Goal: Navigation & Orientation: Find specific page/section

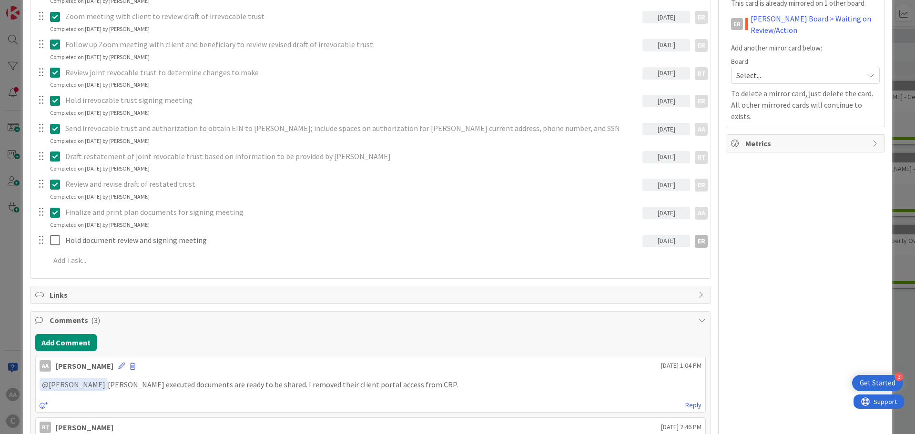
scroll to position [429, 0]
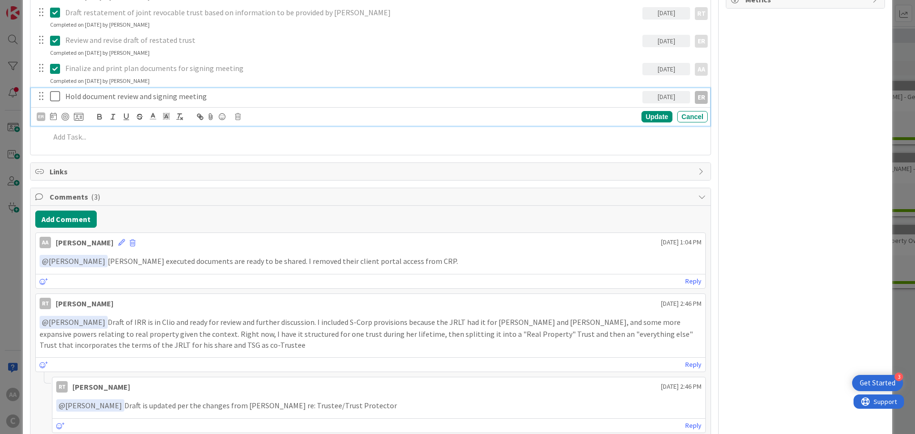
click at [51, 97] on icon at bounding box center [57, 96] width 14 height 11
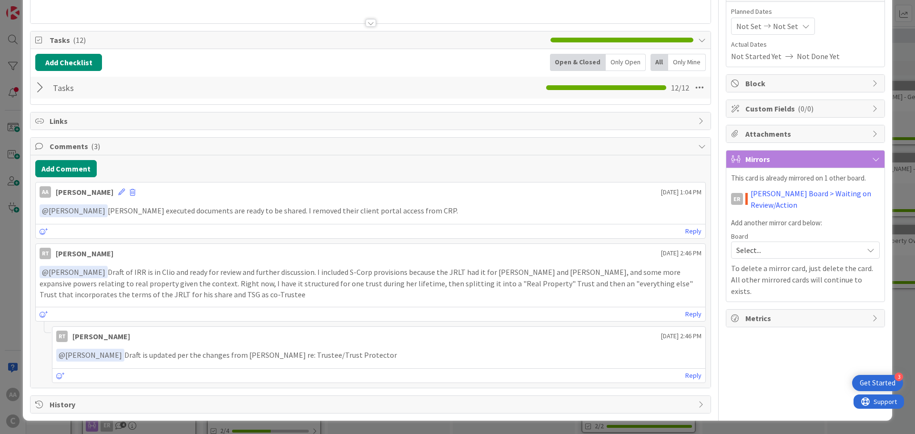
scroll to position [0, 0]
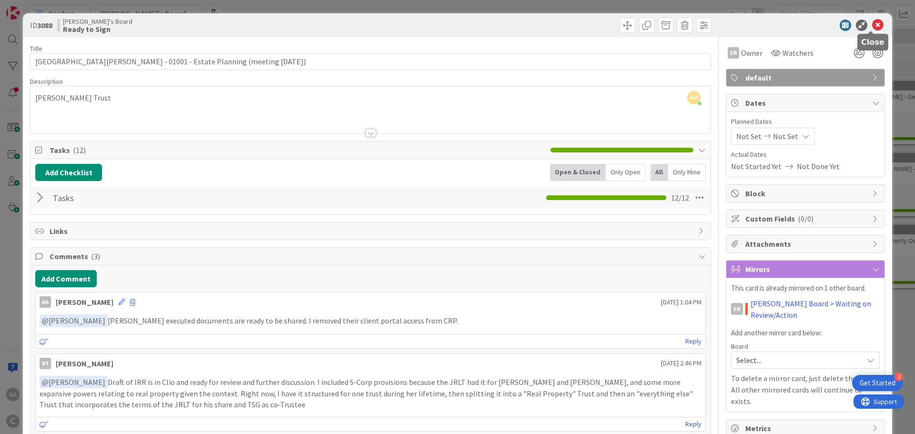
click at [873, 27] on icon at bounding box center [878, 25] width 11 height 11
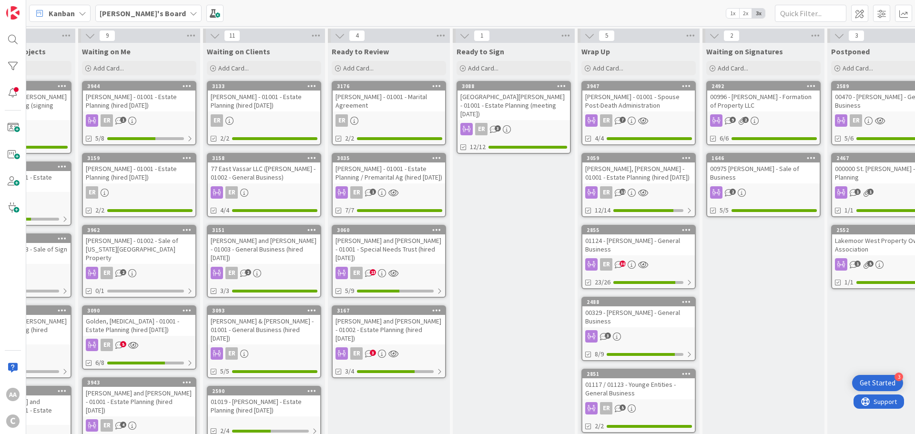
click at [116, 11] on b "[PERSON_NAME]'s Board" at bounding box center [143, 14] width 86 height 10
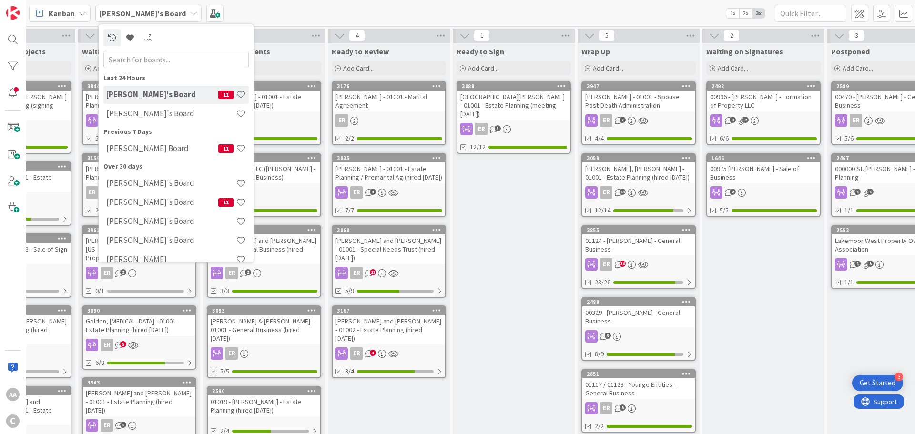
click at [136, 110] on h4 "[PERSON_NAME]'s Board" at bounding box center [171, 114] width 130 height 10
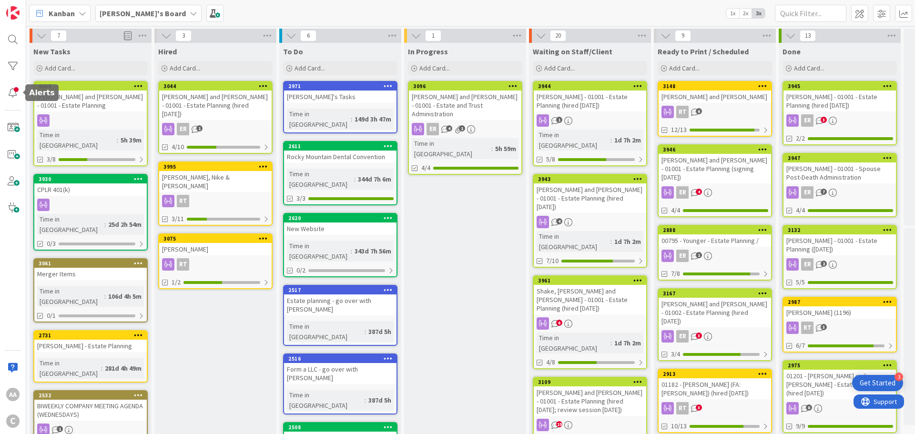
click at [15, 94] on div at bounding box center [12, 92] width 19 height 19
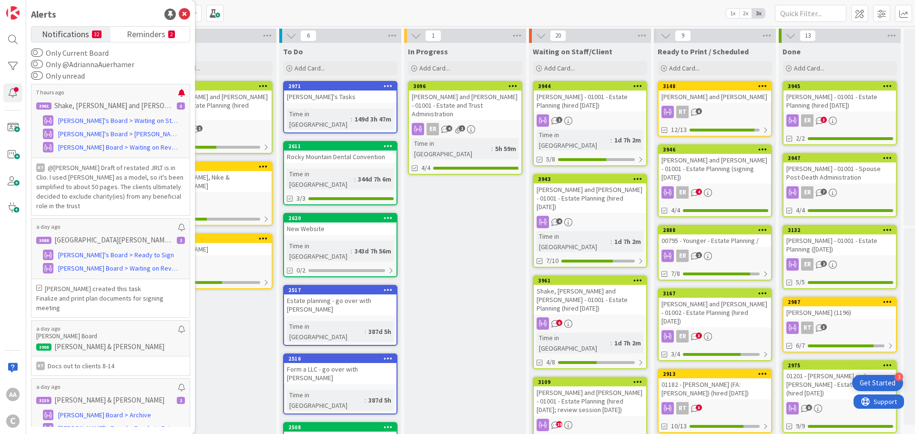
click at [143, 34] on span "Reminders" at bounding box center [146, 33] width 39 height 13
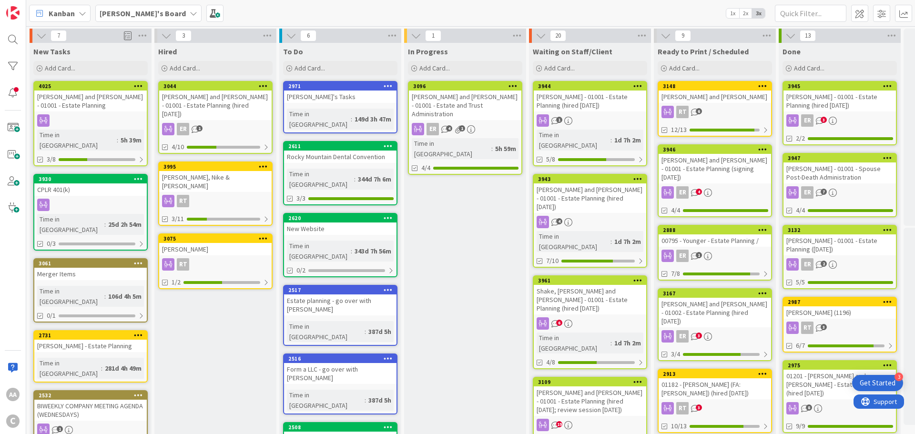
click at [230, 239] on link "3075 [PERSON_NAME] RT 1/2" at bounding box center [215, 262] width 114 height 56
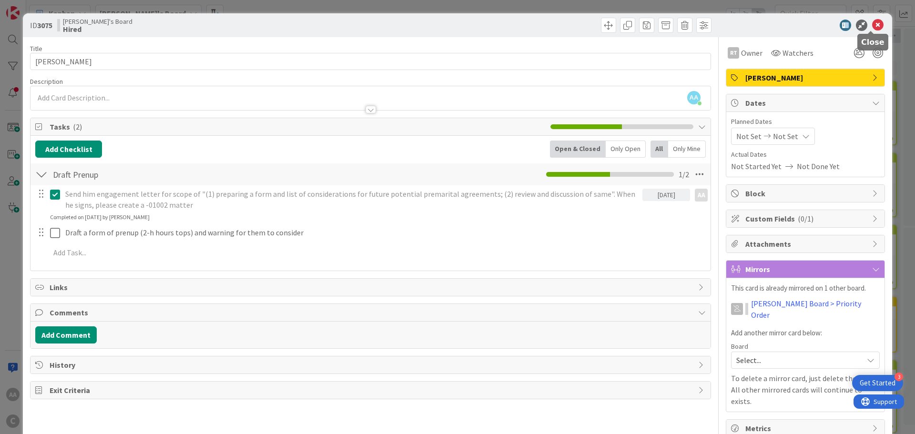
click at [873, 23] on icon at bounding box center [878, 25] width 11 height 11
